Goal: Information Seeking & Learning: Learn about a topic

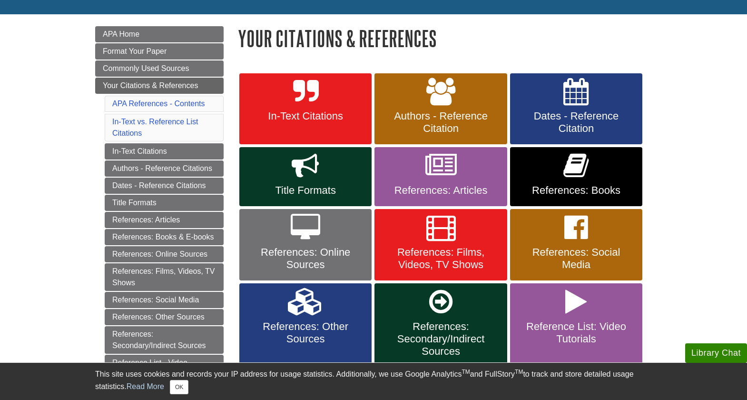
scroll to position [125, 0]
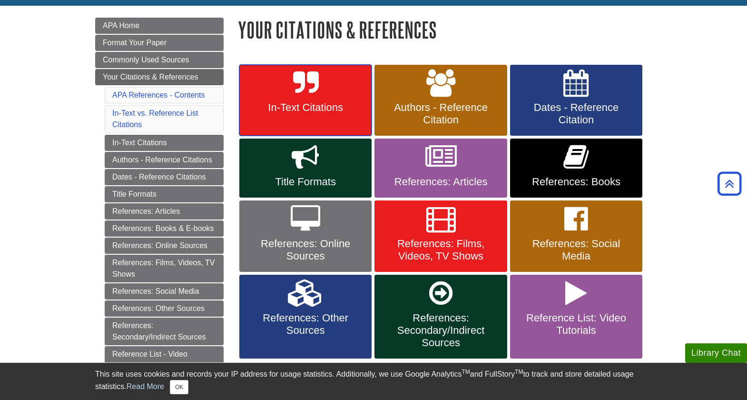
click at [295, 104] on span "In-Text Citations" at bounding box center [306, 107] width 118 height 12
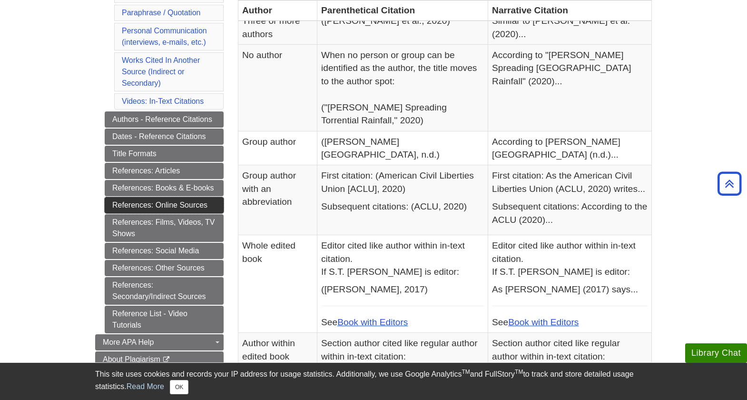
scroll to position [371, 0]
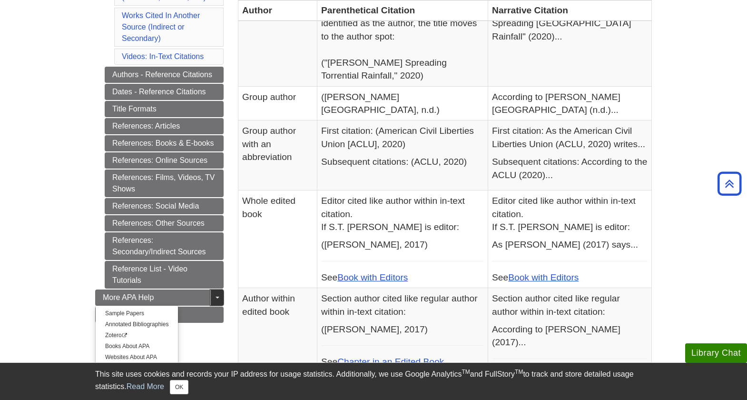
click at [215, 299] on link "Toggle Dropdown" at bounding box center [216, 297] width 13 height 16
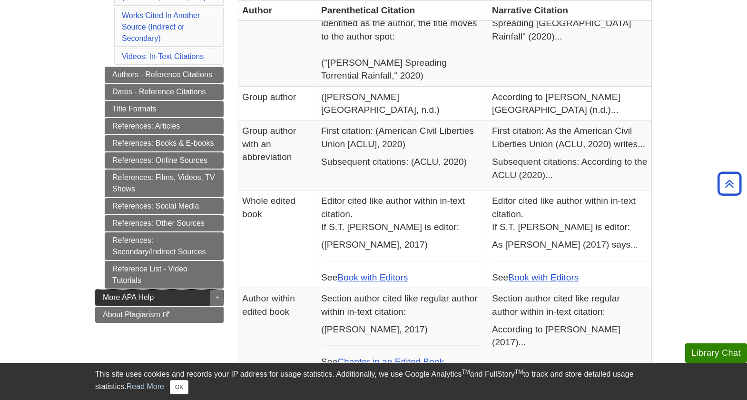
click at [179, 298] on link "More APA Help" at bounding box center [159, 297] width 129 height 16
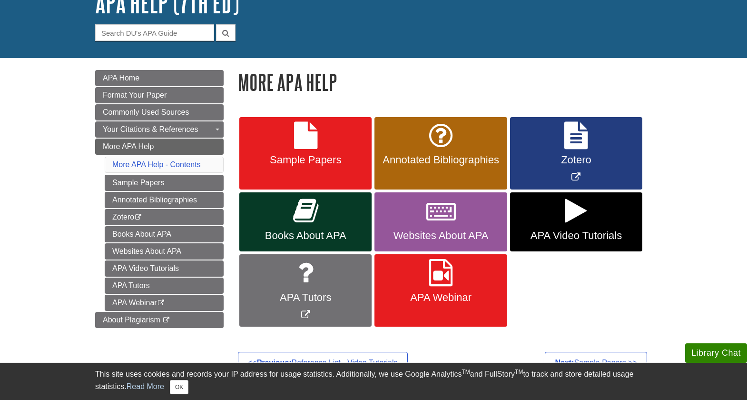
scroll to position [77, 0]
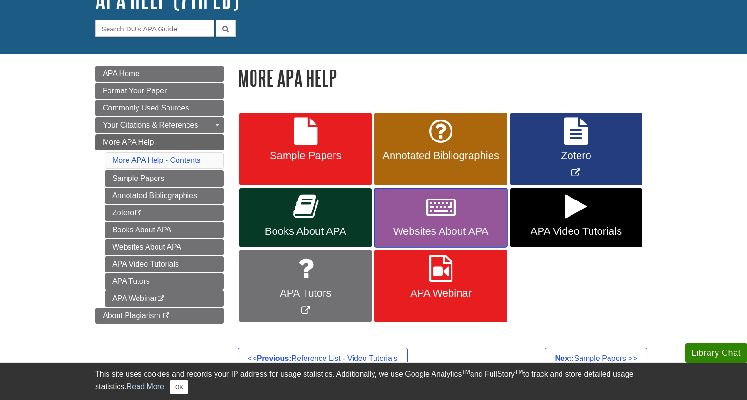
click at [437, 217] on icon at bounding box center [442, 207] width 30 height 28
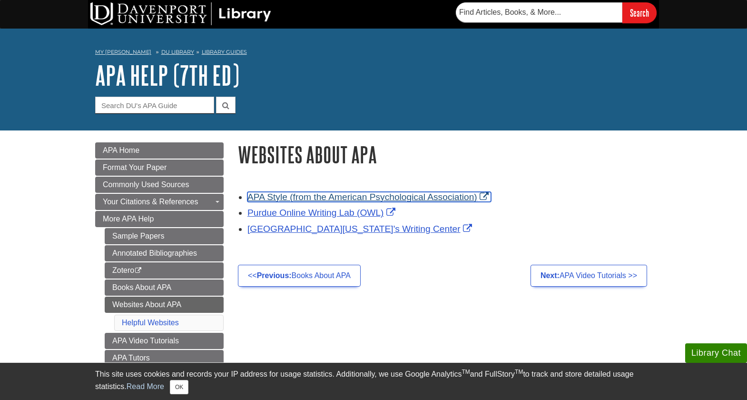
click at [306, 201] on link "APA Style (from the American Psychological Association)" at bounding box center [370, 197] width 244 height 10
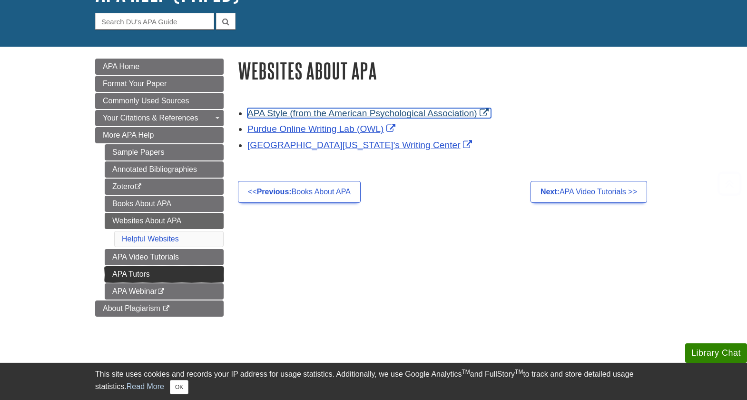
scroll to position [106, 0]
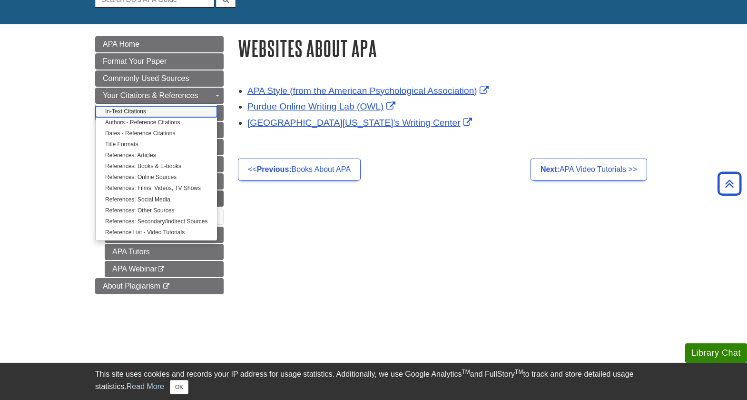
click at [115, 111] on link "In-Text Citations" at bounding box center [156, 111] width 121 height 11
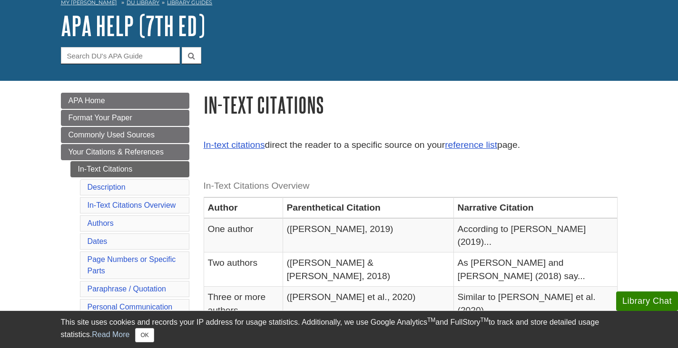
scroll to position [59, 0]
